Goal: Find specific page/section: Find specific page/section

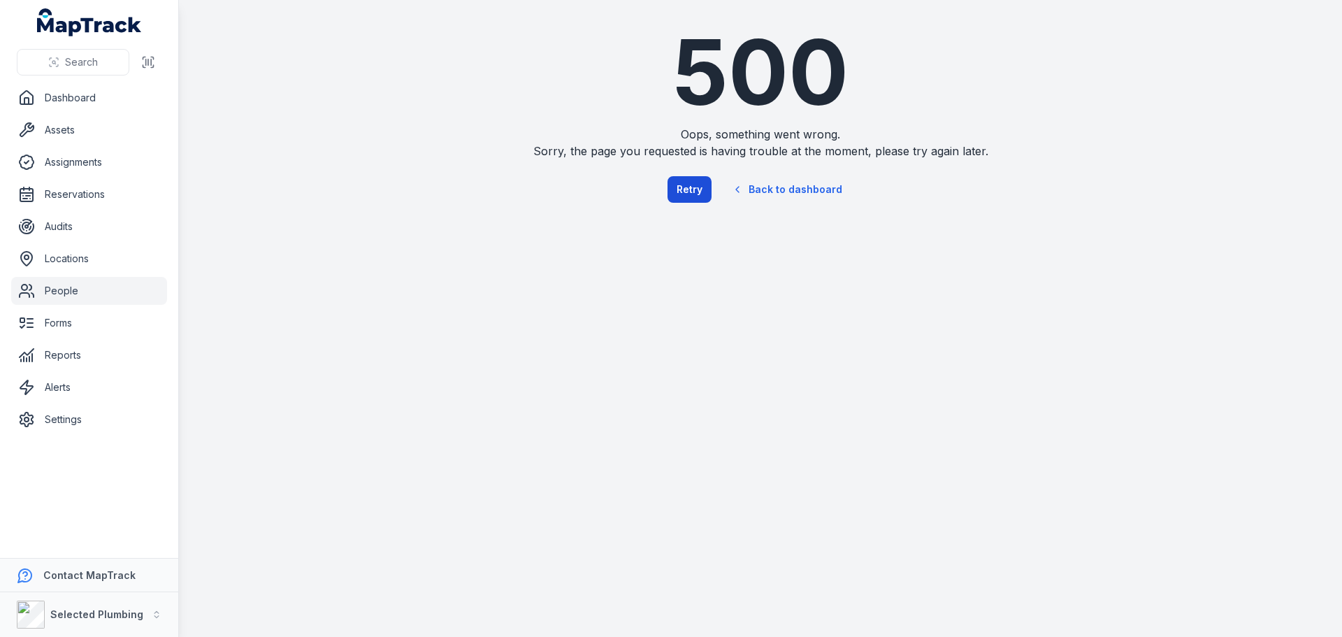
click at [697, 188] on button "Retry" at bounding box center [689, 189] width 44 height 27
click at [688, 189] on button "Retry" at bounding box center [689, 189] width 44 height 27
click at [91, 100] on link "Dashboard" at bounding box center [89, 98] width 156 height 28
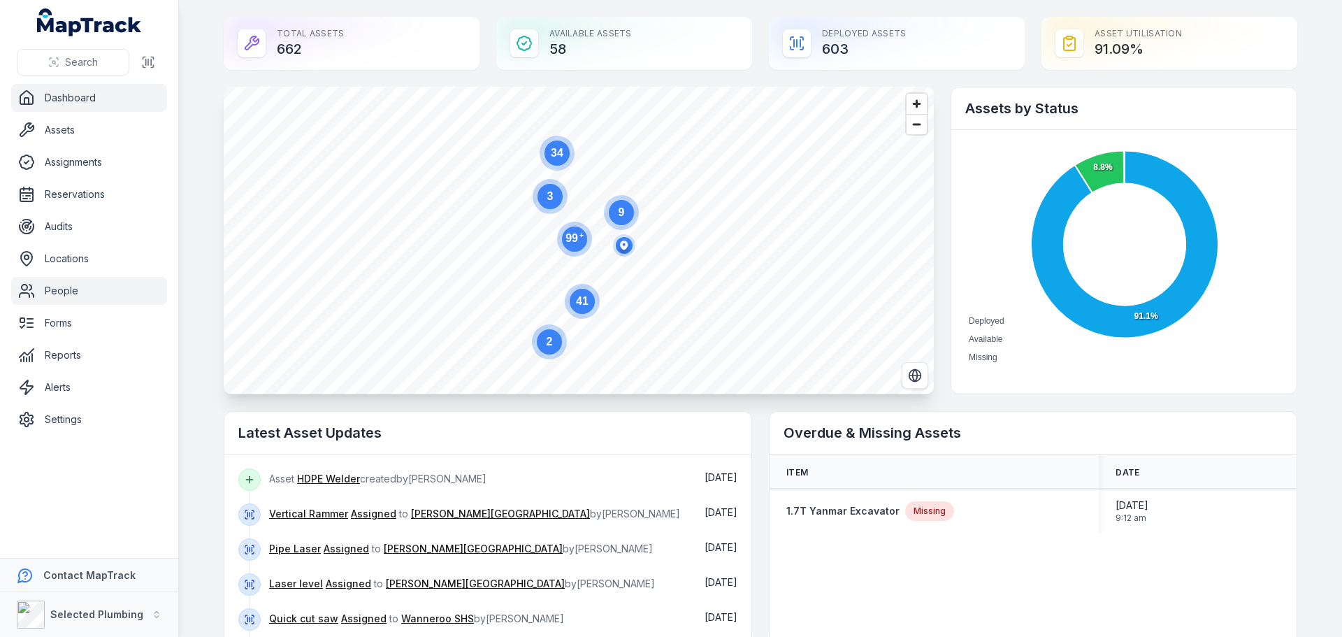
click at [52, 291] on link "People" at bounding box center [89, 291] width 156 height 28
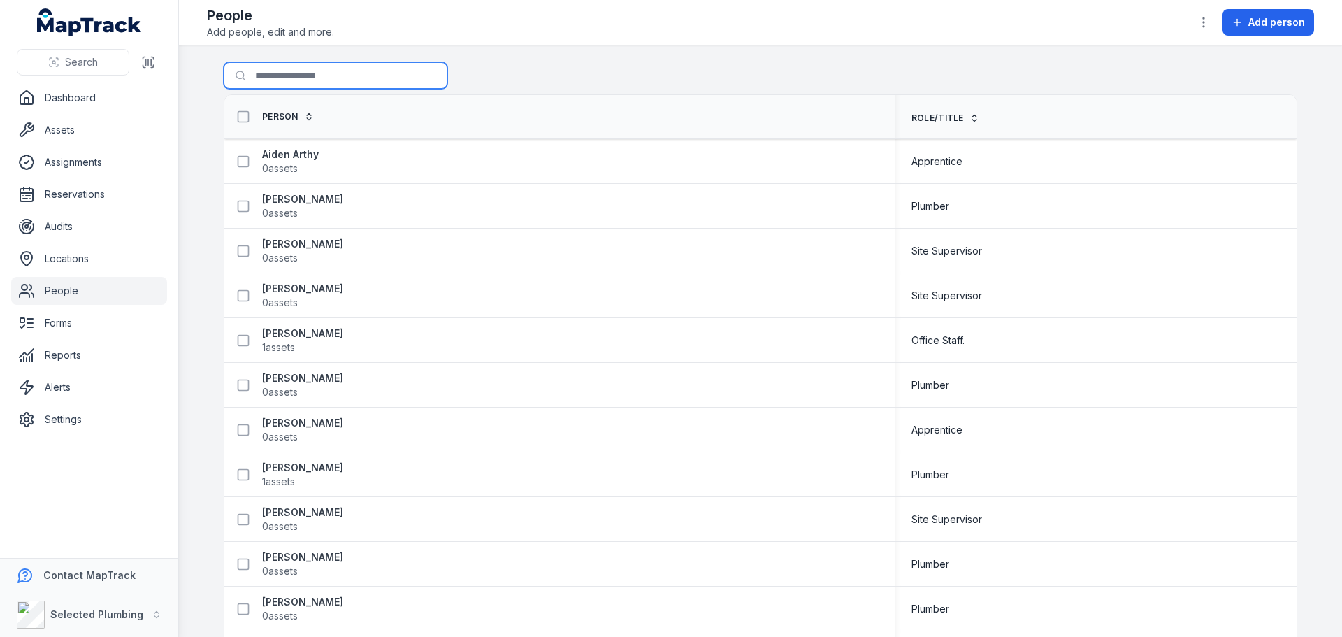
click at [263, 79] on input "Search for people" at bounding box center [336, 75] width 224 height 27
type input "****"
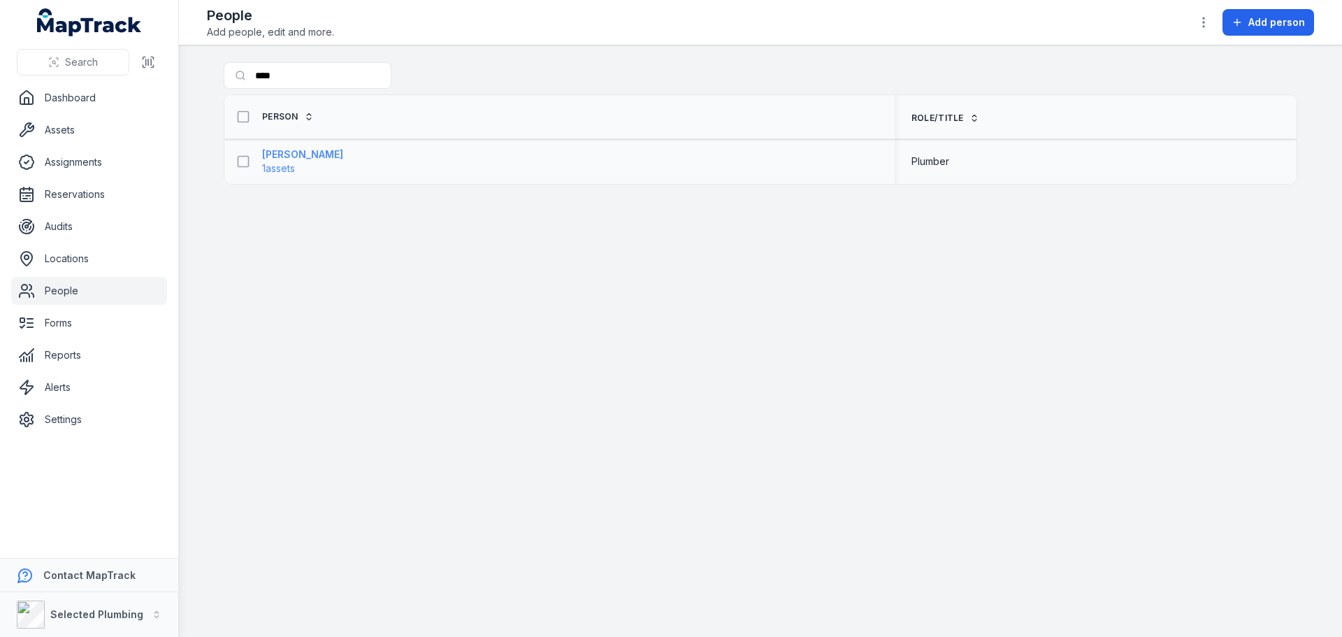
click at [294, 154] on strong "[PERSON_NAME]" at bounding box center [302, 154] width 81 height 14
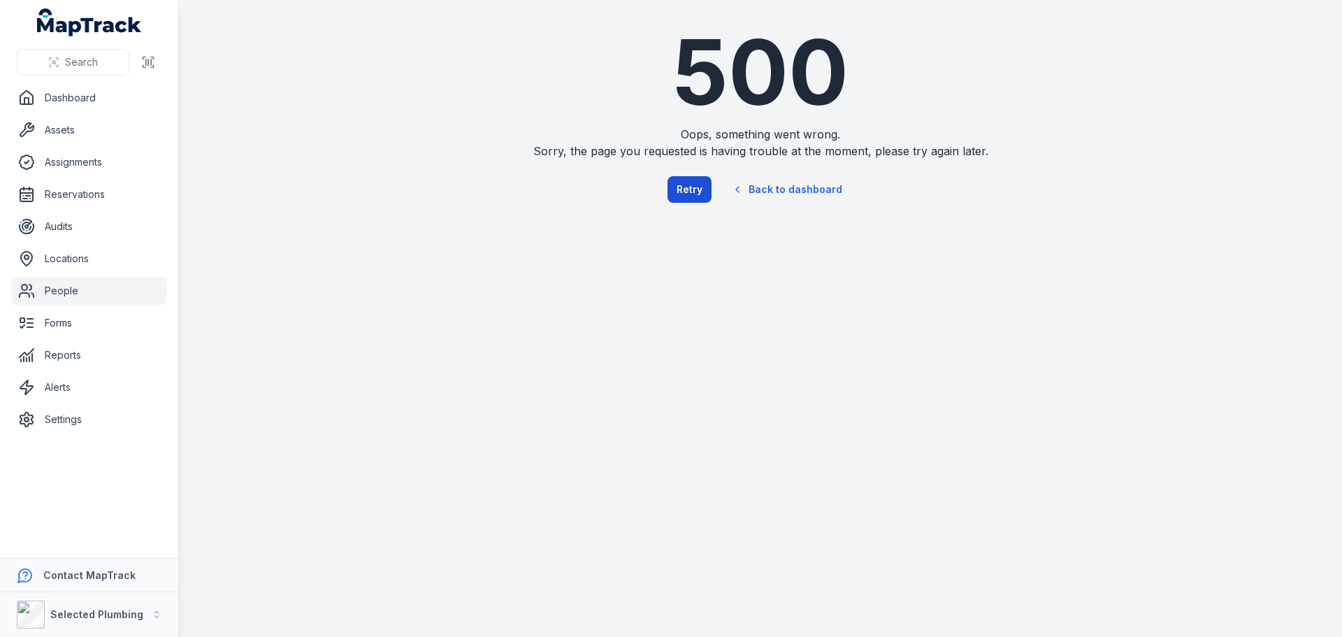
click at [700, 184] on button "Retry" at bounding box center [689, 189] width 44 height 27
click at [686, 185] on button "Retry" at bounding box center [689, 189] width 44 height 27
click at [70, 100] on link "Dashboard" at bounding box center [89, 98] width 156 height 28
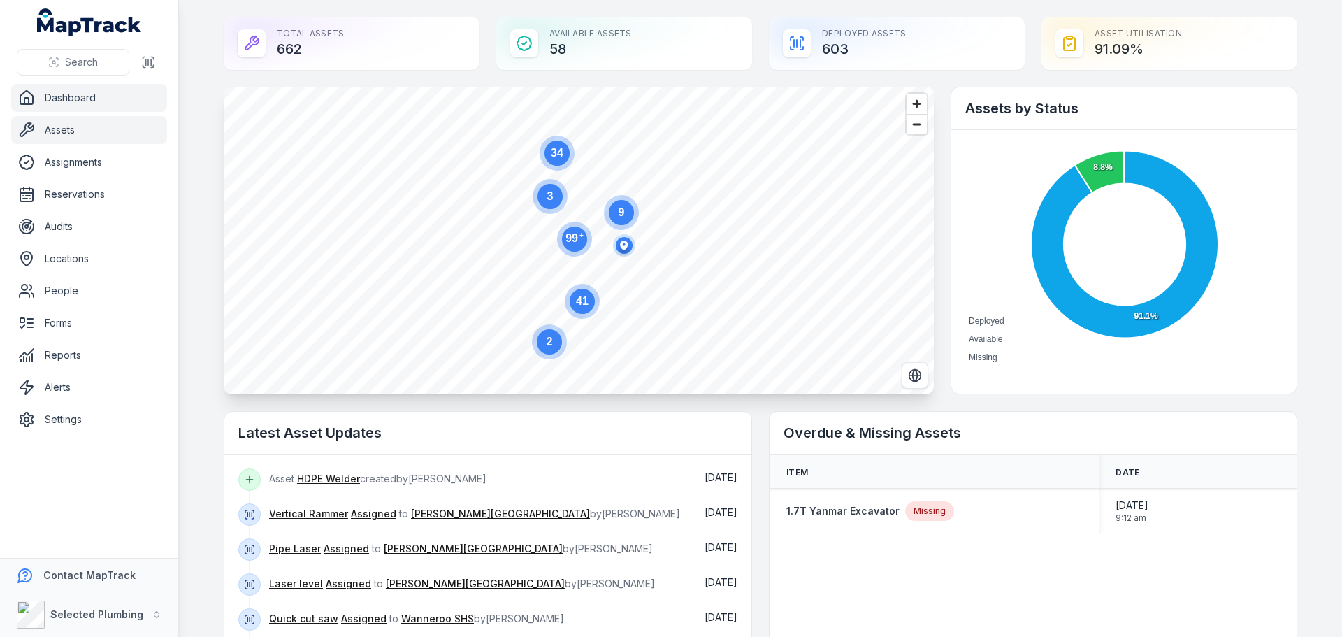
click at [55, 128] on link "Assets" at bounding box center [89, 130] width 156 height 28
click at [58, 215] on link "Audits" at bounding box center [89, 226] width 156 height 28
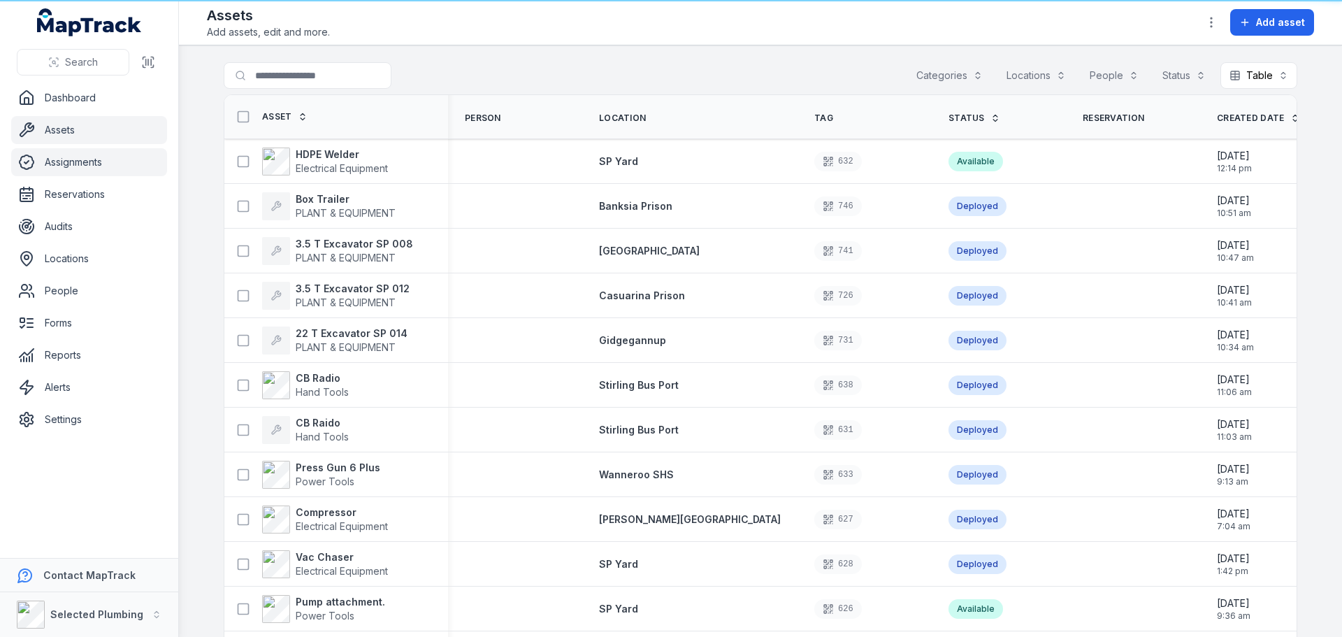
click at [66, 167] on link "Assignments" at bounding box center [89, 162] width 156 height 28
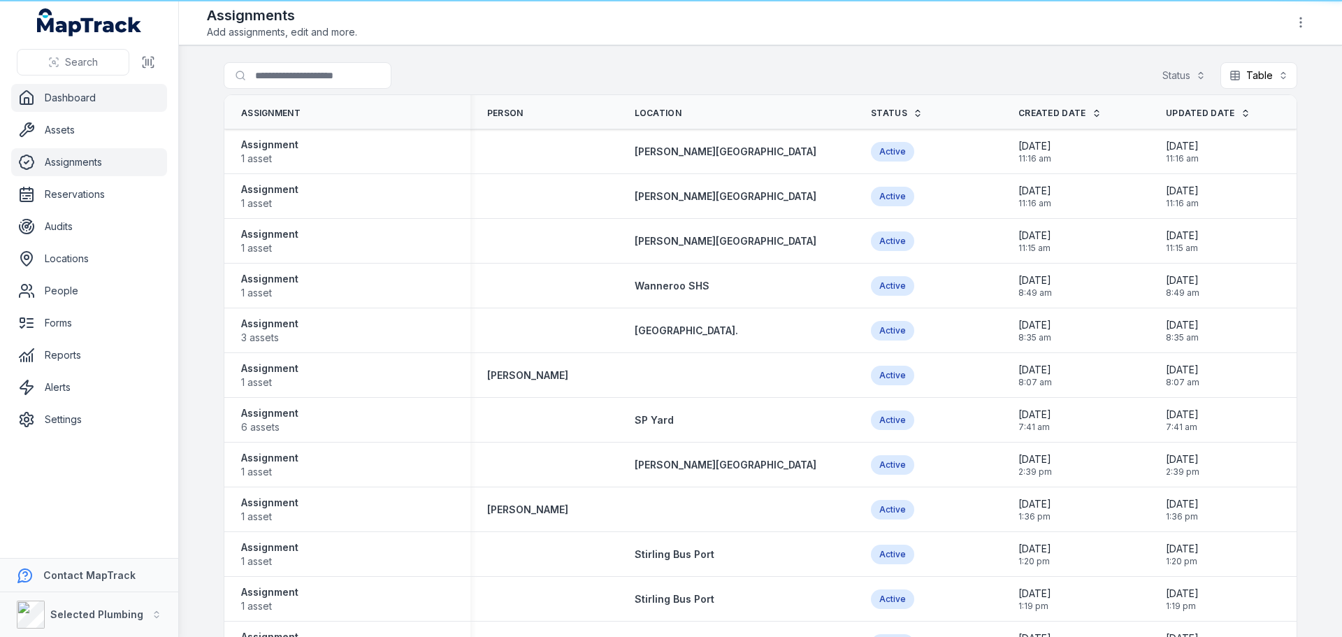
click at [52, 96] on link "Dashboard" at bounding box center [89, 98] width 156 height 28
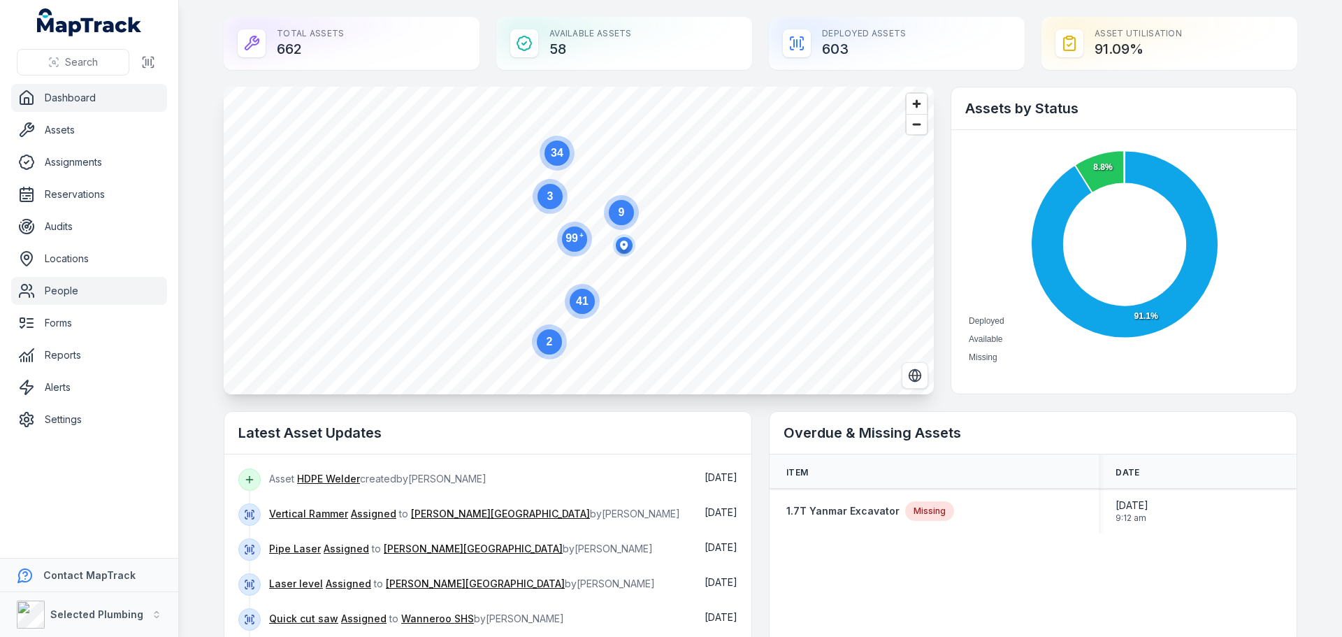
click at [52, 285] on link "People" at bounding box center [89, 291] width 156 height 28
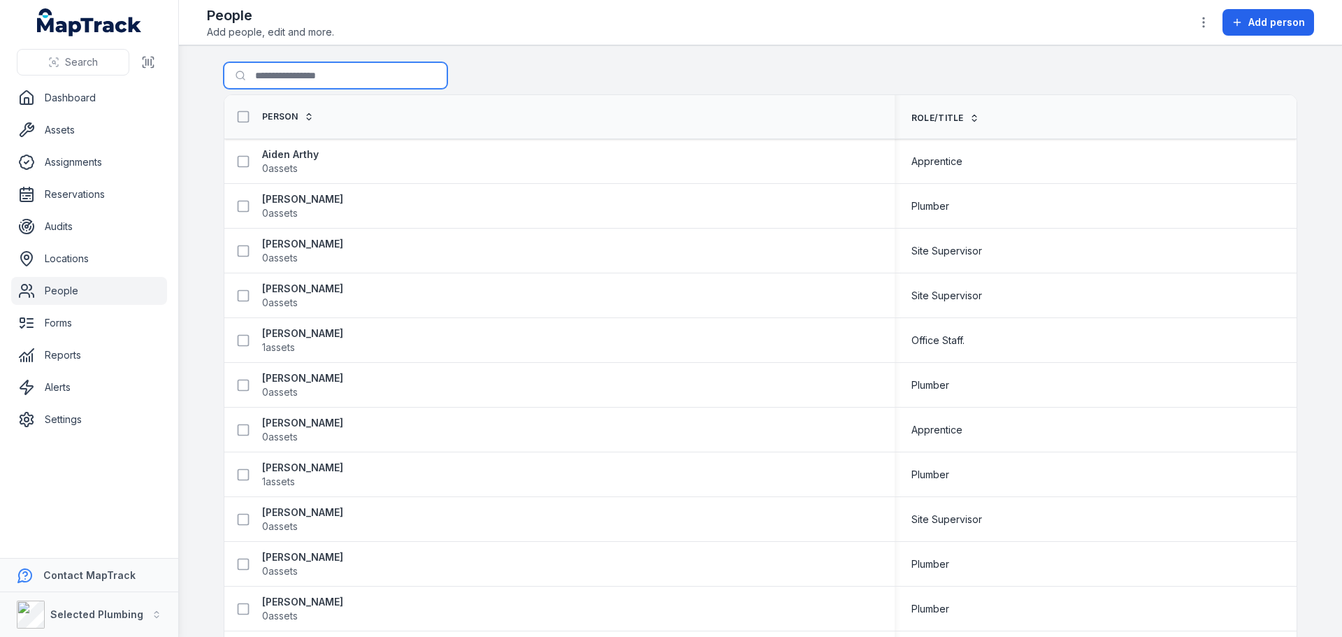
click at [303, 87] on input "Search for people" at bounding box center [336, 75] width 224 height 27
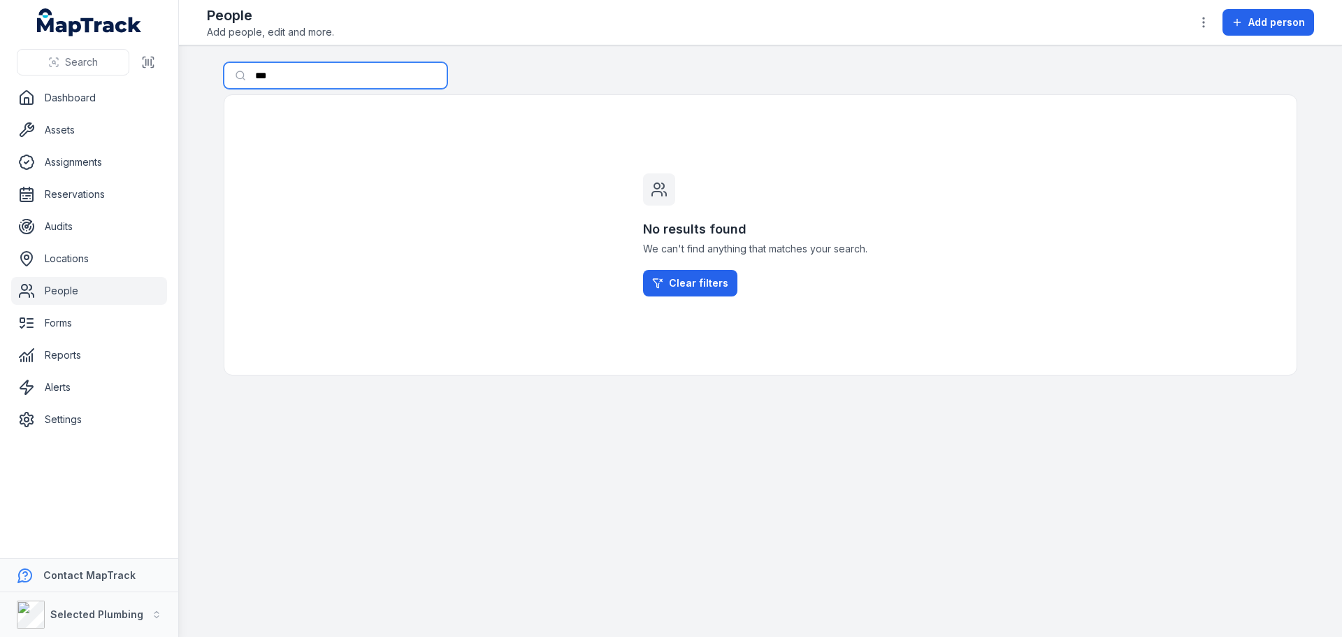
drag, startPoint x: 296, startPoint y: 79, endPoint x: 174, endPoint y: 79, distance: 122.3
click at [174, 79] on div "Search Dashboard Assets Assignments Reservations Audits Locations People Forms …" at bounding box center [671, 318] width 1342 height 637
type input "***"
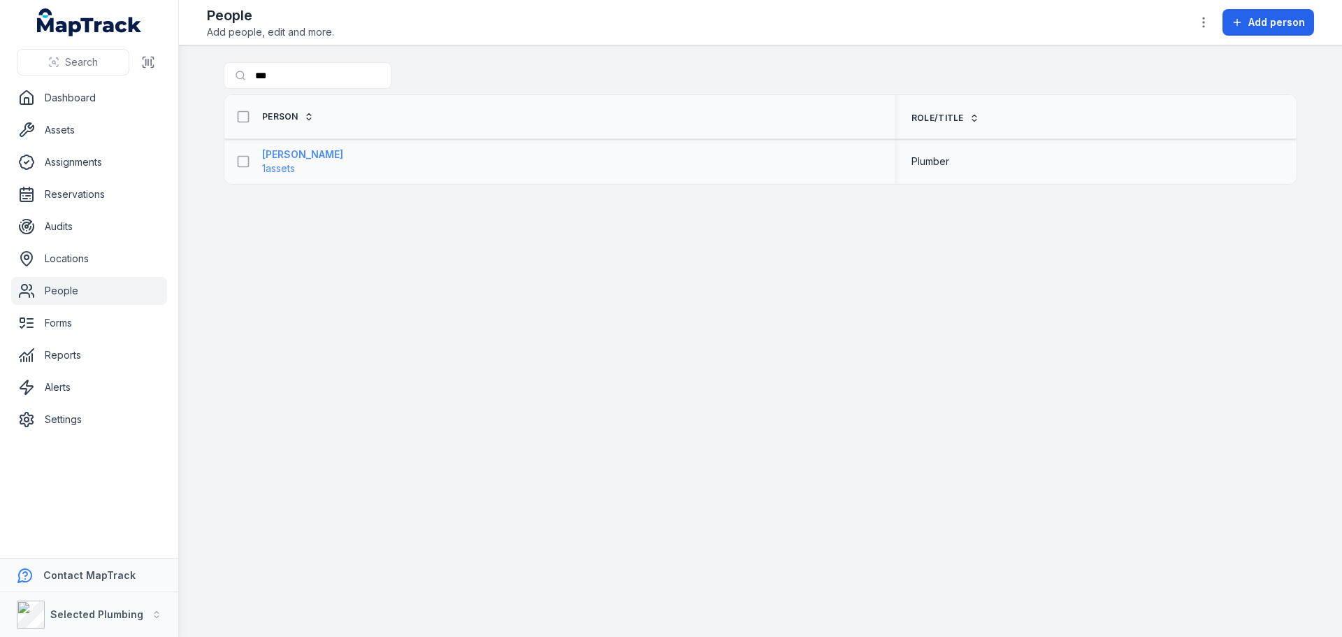
click at [310, 152] on strong "[PERSON_NAME]" at bounding box center [302, 154] width 81 height 14
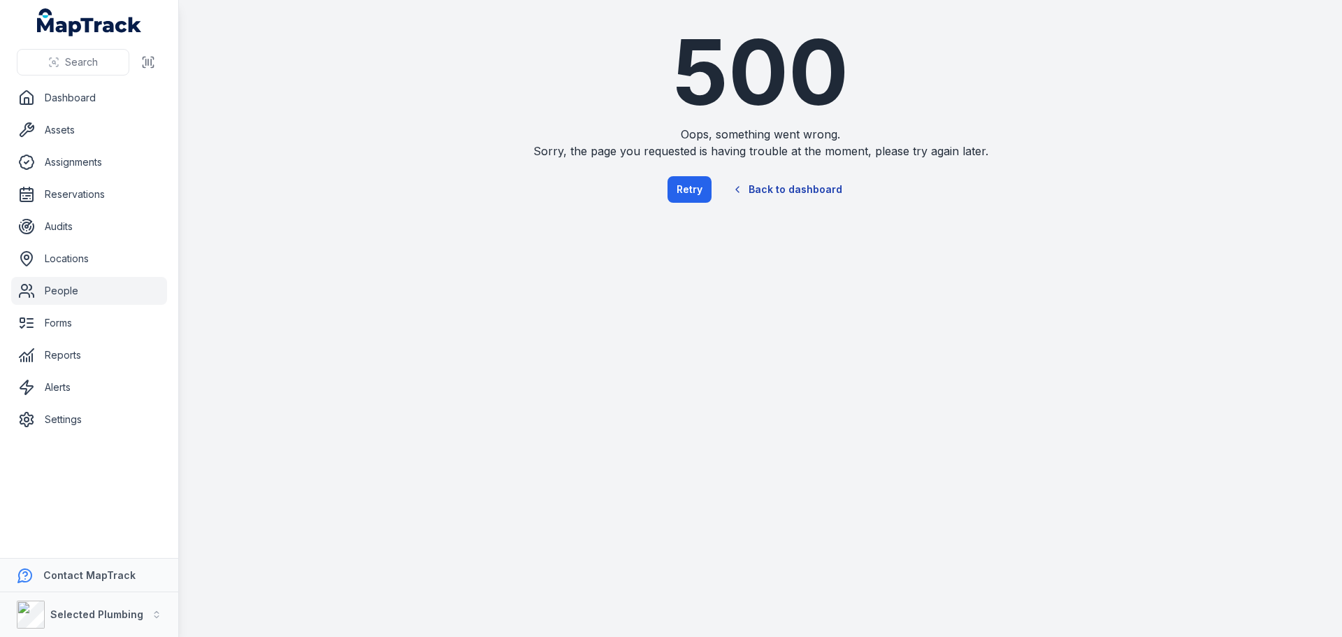
click at [770, 186] on link "Back to dashboard" at bounding box center [787, 189] width 134 height 32
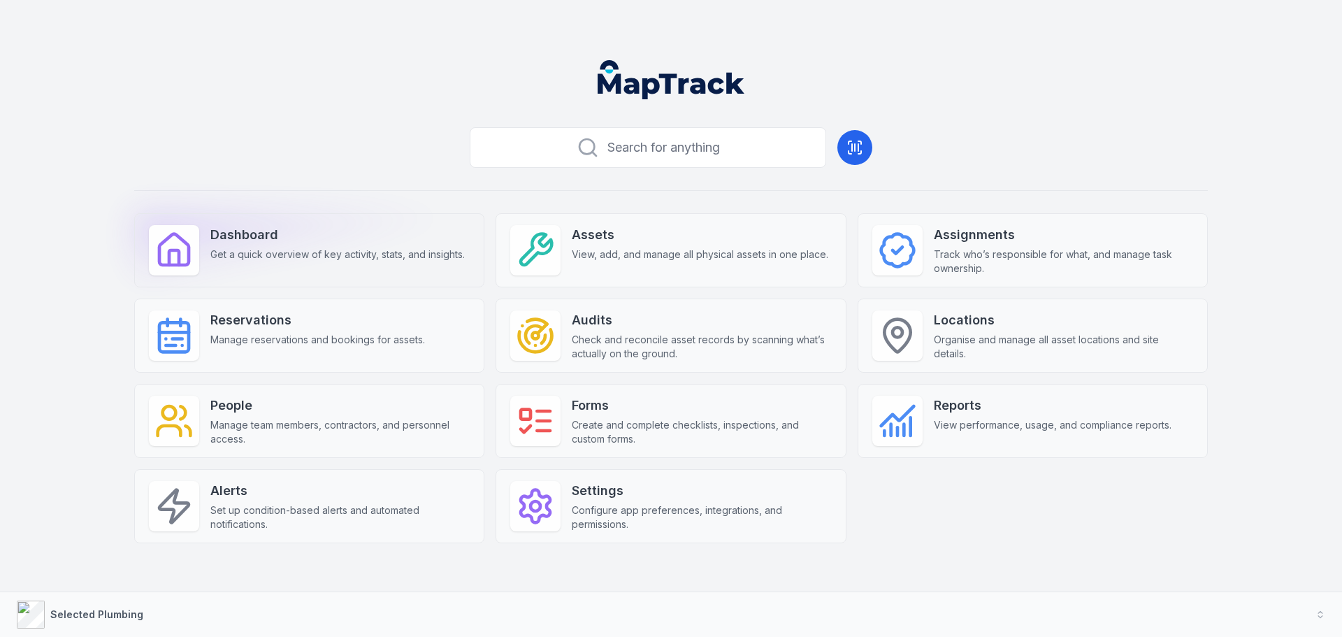
click at [218, 230] on strong "Dashboard" at bounding box center [337, 235] width 254 height 20
